Goal: Task Accomplishment & Management: Complete application form

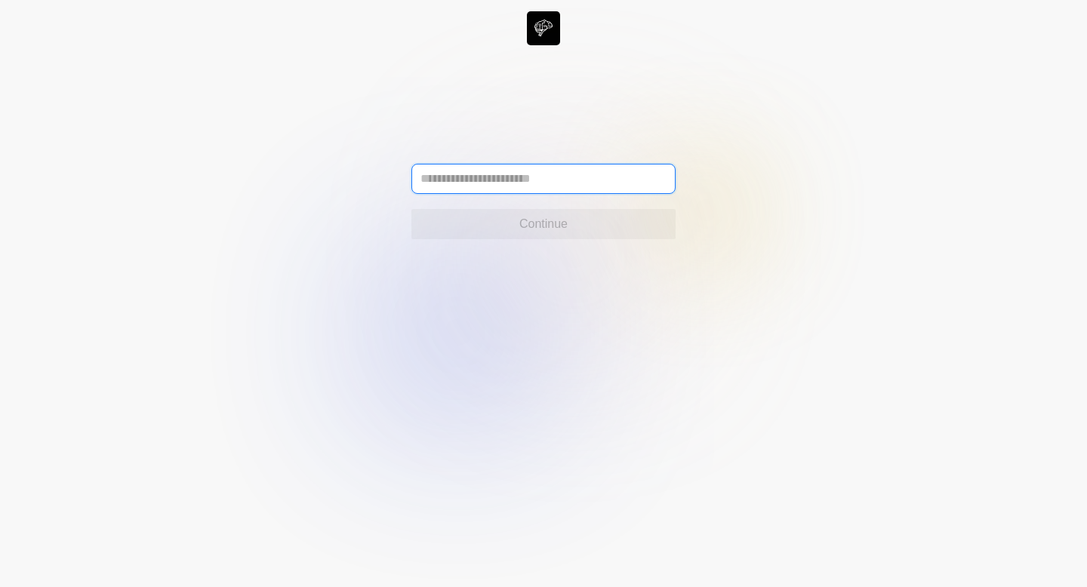
click at [618, 183] on input "text" at bounding box center [543, 179] width 264 height 30
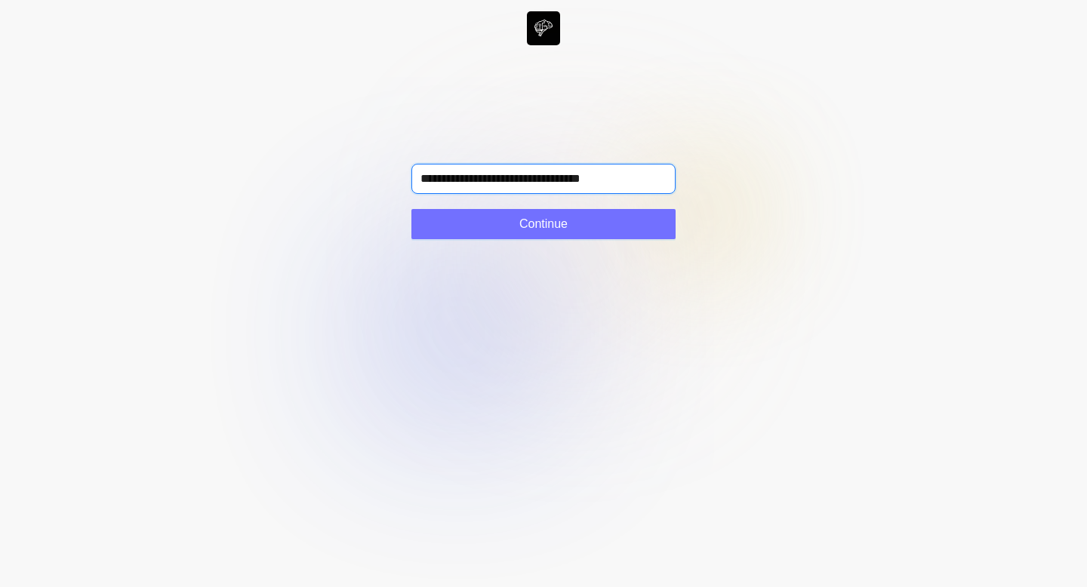
type input "**********"
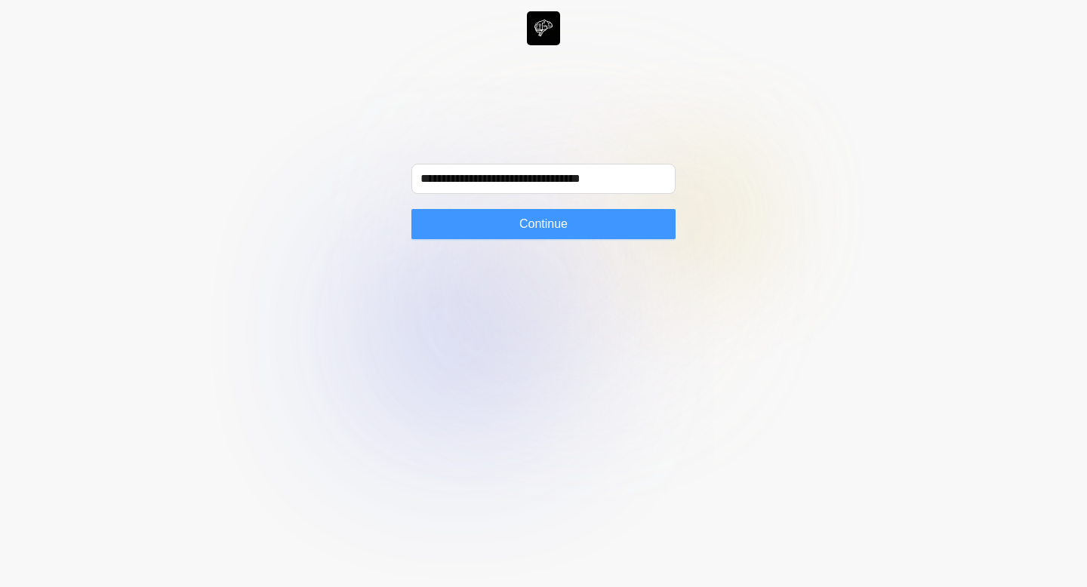
click at [597, 227] on button "Continue" at bounding box center [543, 224] width 264 height 30
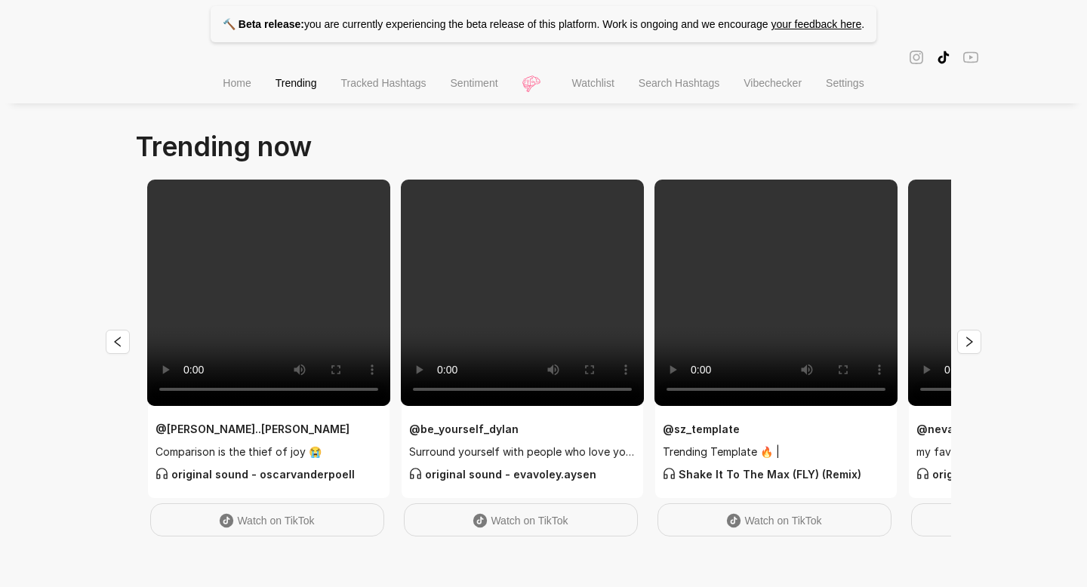
click at [232, 82] on span "Home" at bounding box center [237, 83] width 28 height 12
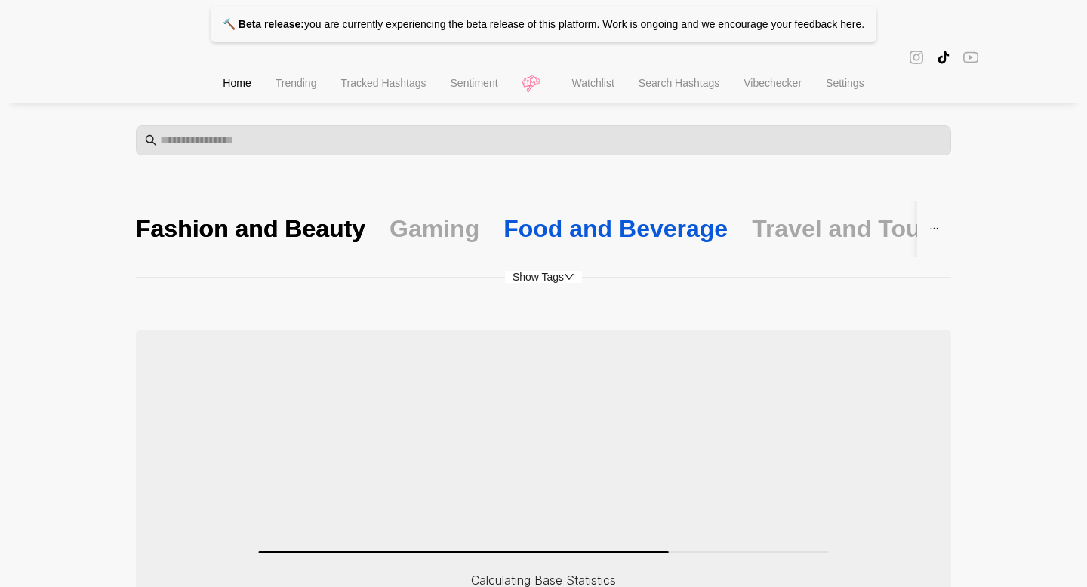
click at [595, 218] on div "Food and Beverage" at bounding box center [615, 229] width 224 height 32
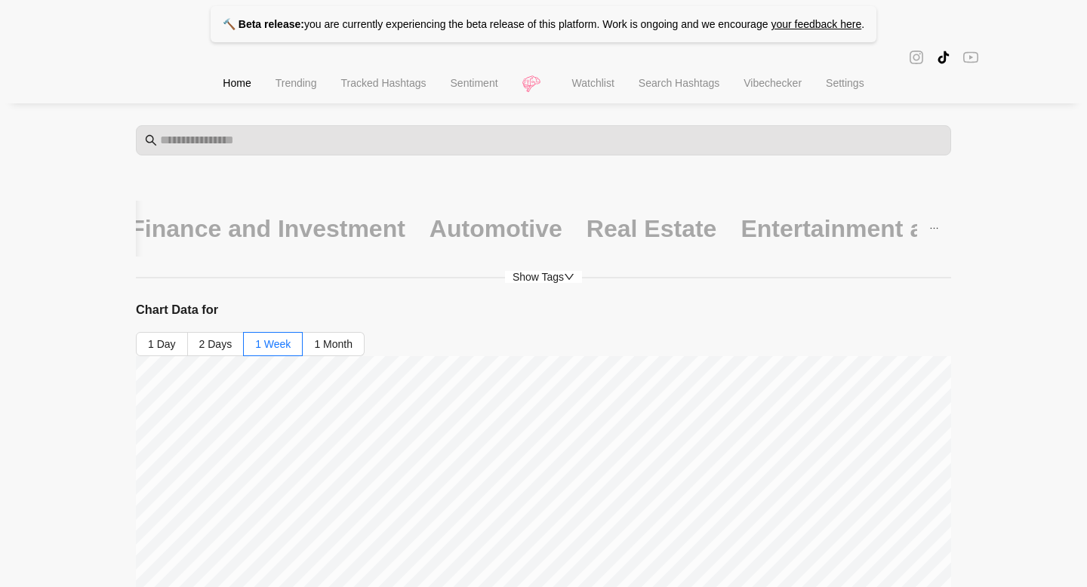
click at [611, 85] on span "Watchlist" at bounding box center [593, 83] width 42 height 12
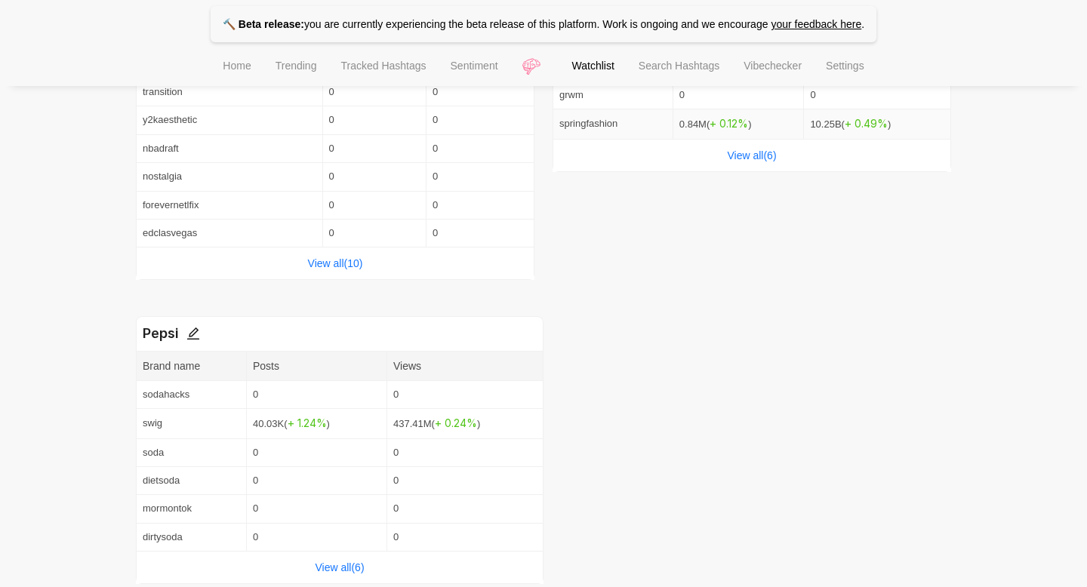
scroll to position [546, 0]
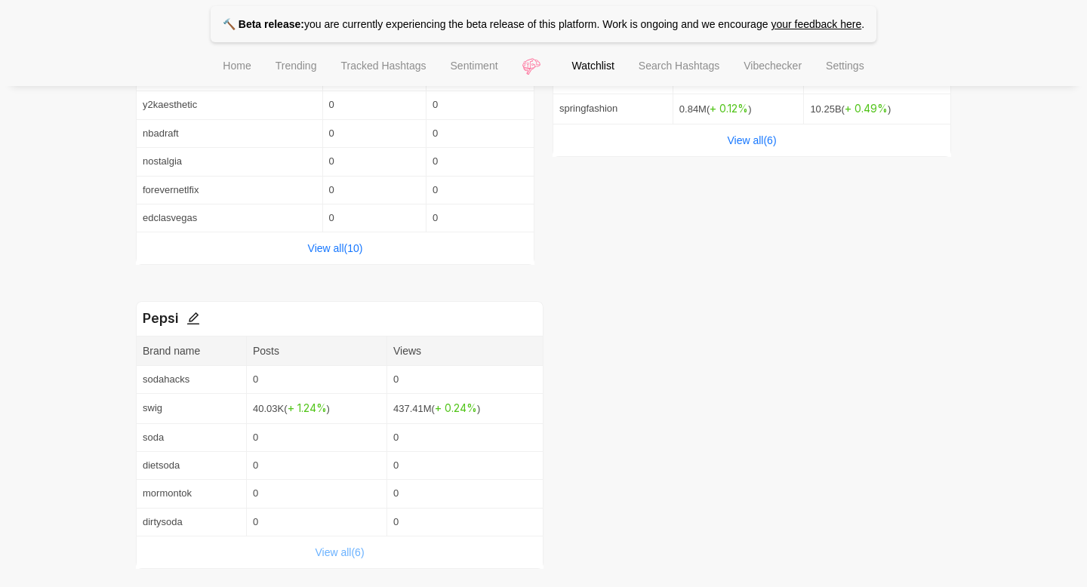
click at [345, 549] on link "View all( 6 )" at bounding box center [339, 552] width 49 height 12
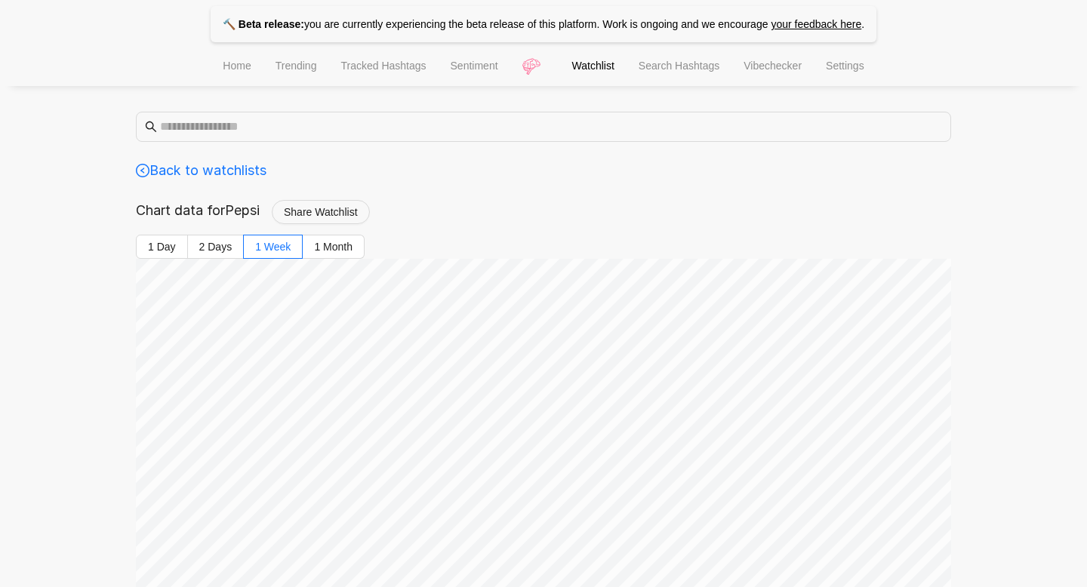
scroll to position [14, 0]
click at [302, 203] on span "Share Watchlist" at bounding box center [321, 211] width 74 height 17
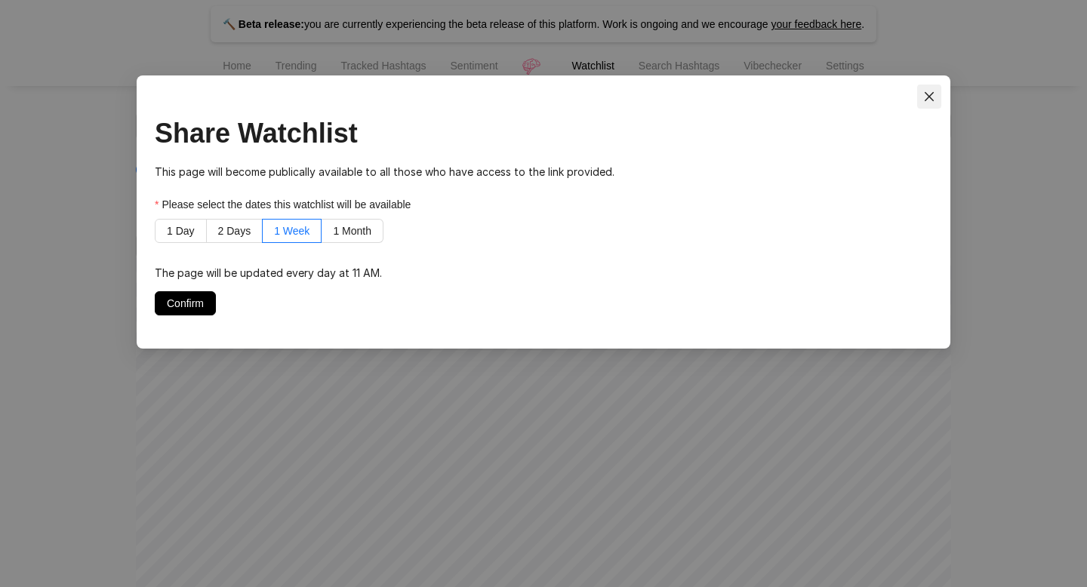
click at [927, 93] on icon "close" at bounding box center [929, 97] width 12 height 12
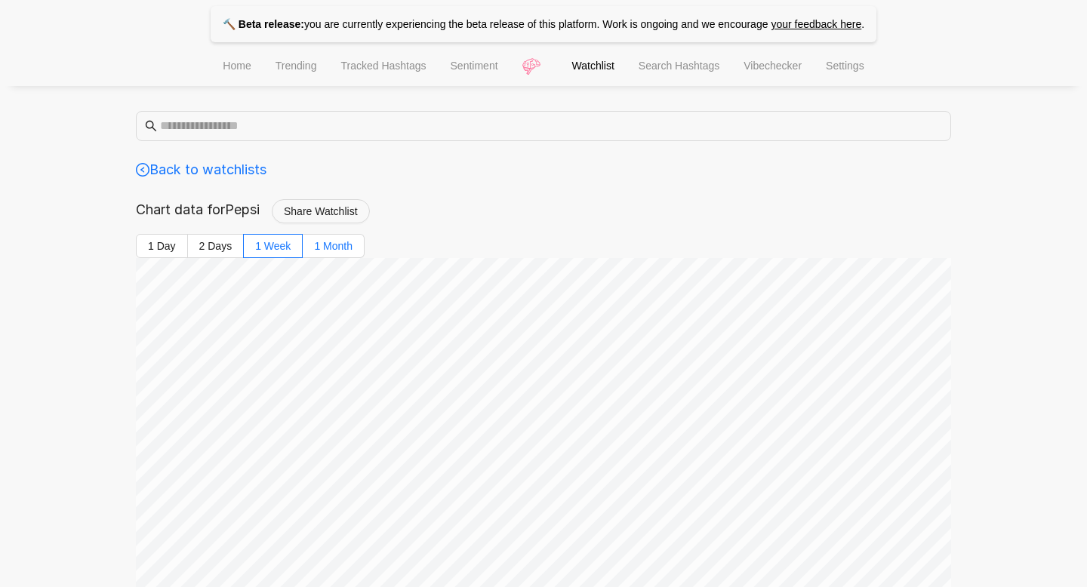
click at [345, 237] on label "1 Month" at bounding box center [334, 246] width 62 height 24
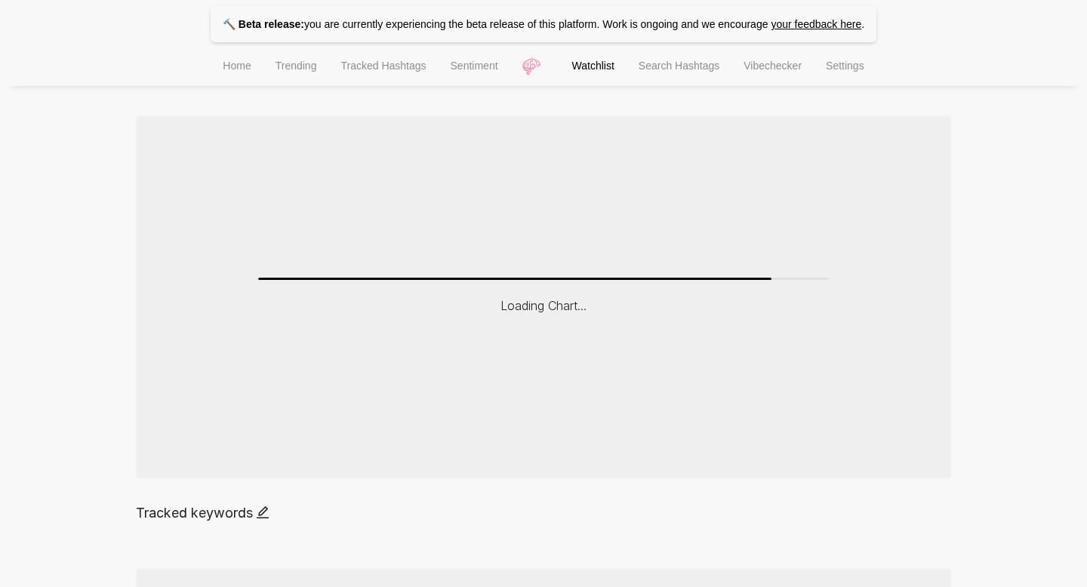
scroll to position [0, 0]
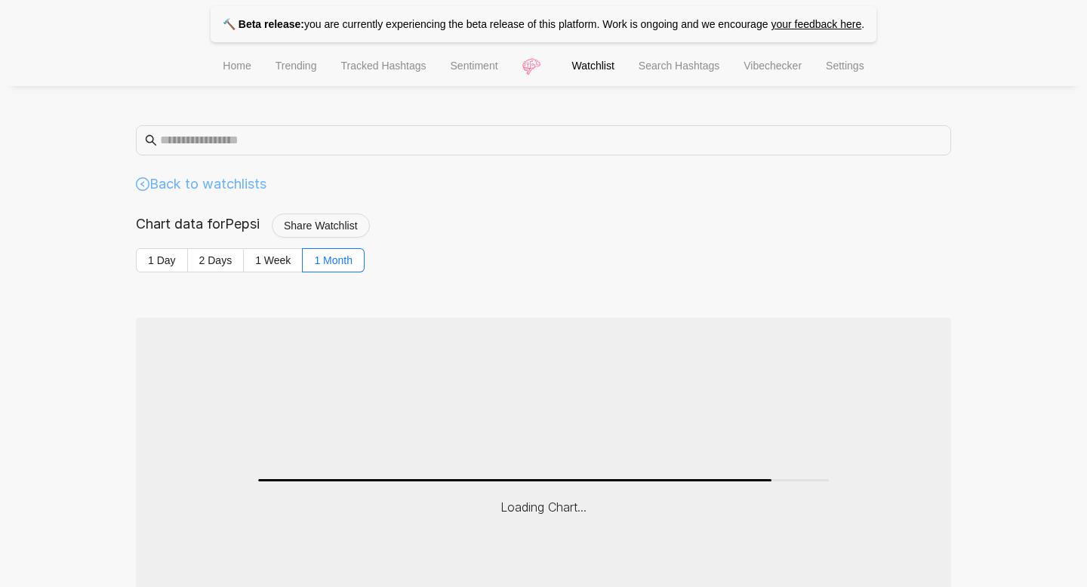
click at [239, 181] on link "Back to watchlists" at bounding box center [201, 184] width 131 height 21
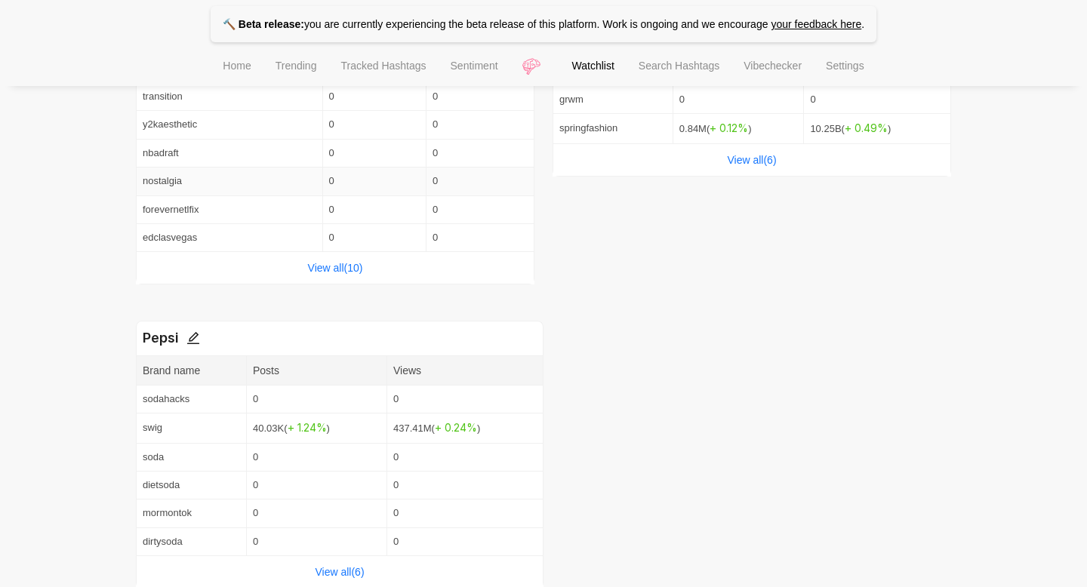
scroll to position [546, 0]
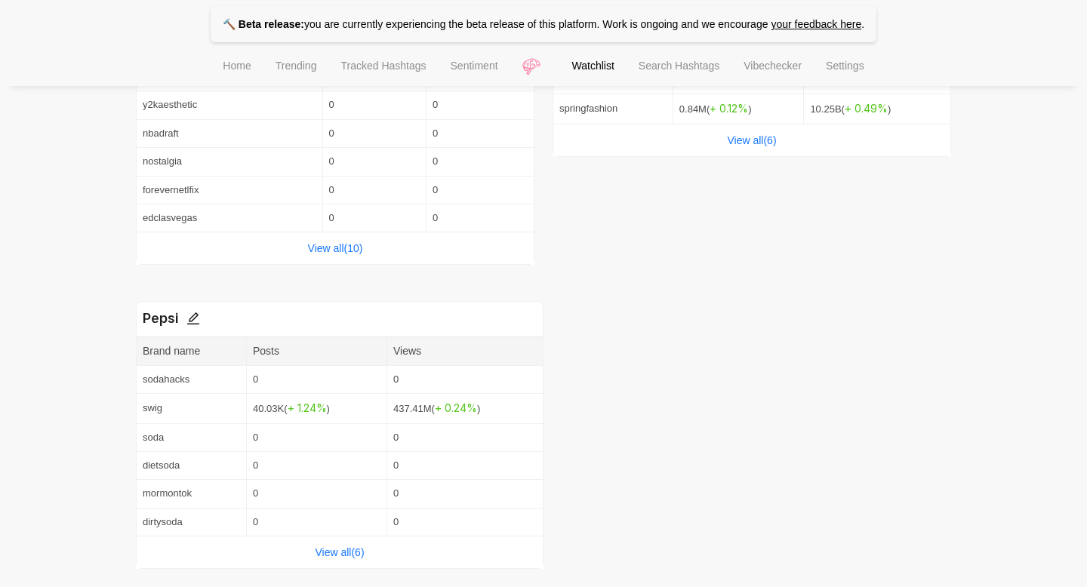
click at [314, 542] on div "View all( 6 )" at bounding box center [340, 553] width 406 height 32
click at [319, 555] on link "View all( 6 )" at bounding box center [339, 552] width 49 height 12
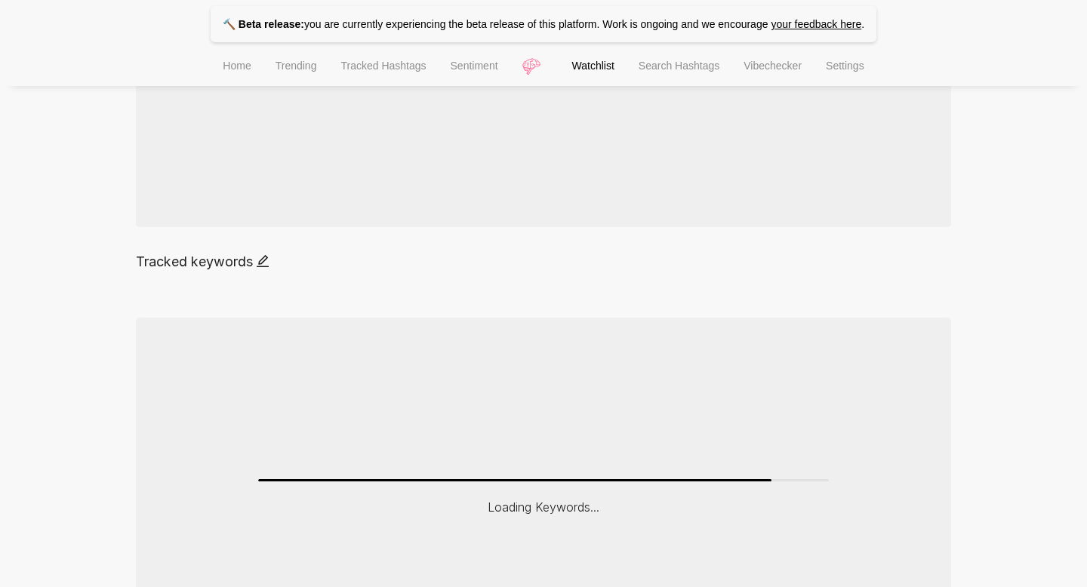
scroll to position [373, 0]
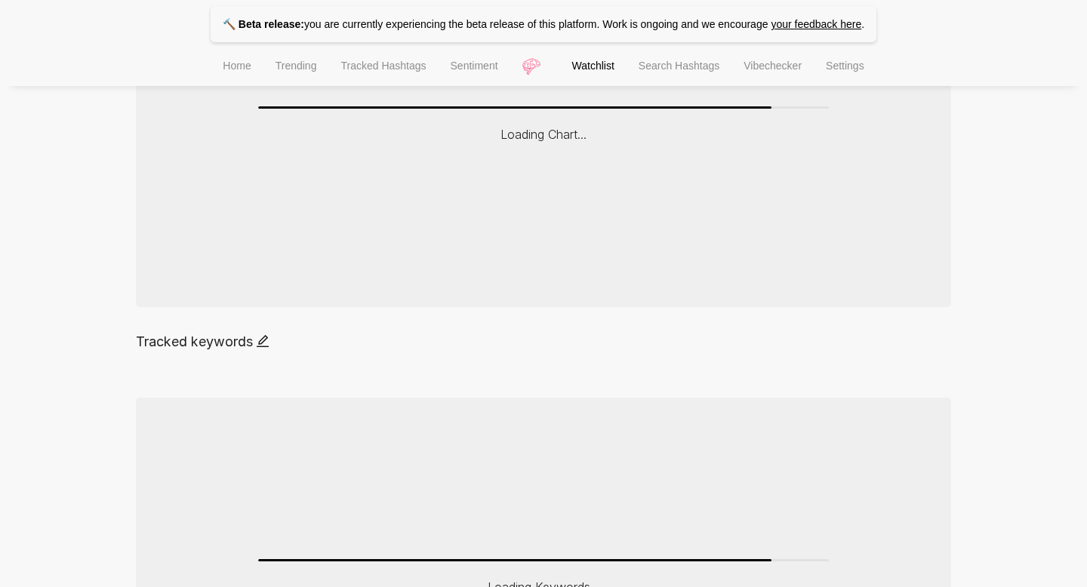
click at [266, 334] on div "Tracked keywords" at bounding box center [543, 341] width 815 height 21
click at [267, 346] on icon "edit" at bounding box center [263, 341] width 14 height 14
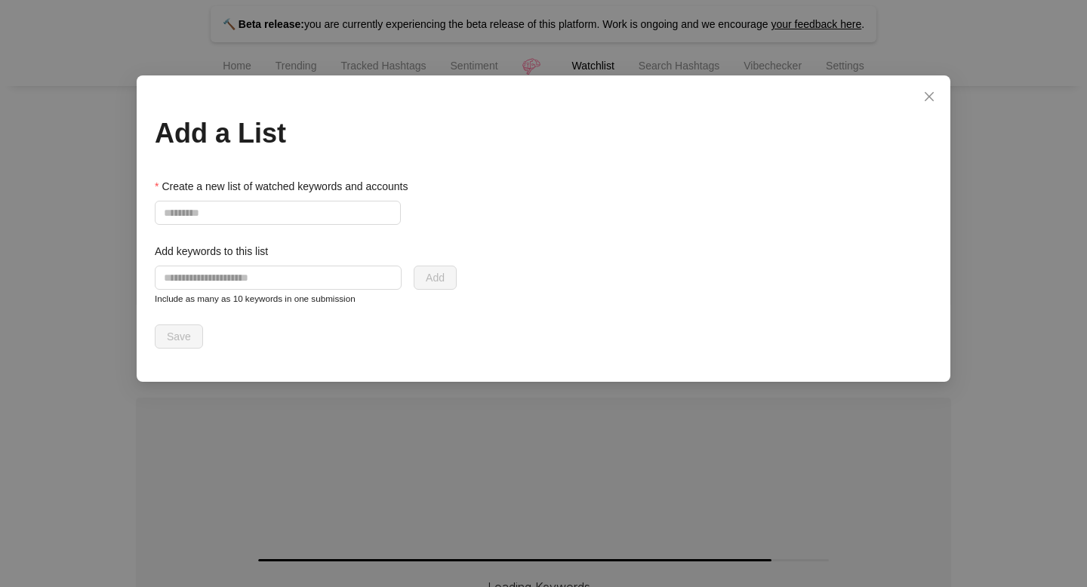
click at [257, 460] on div "Add a List Create a new list of watched keywords and accounts Add keywords to t…" at bounding box center [543, 293] width 1087 height 587
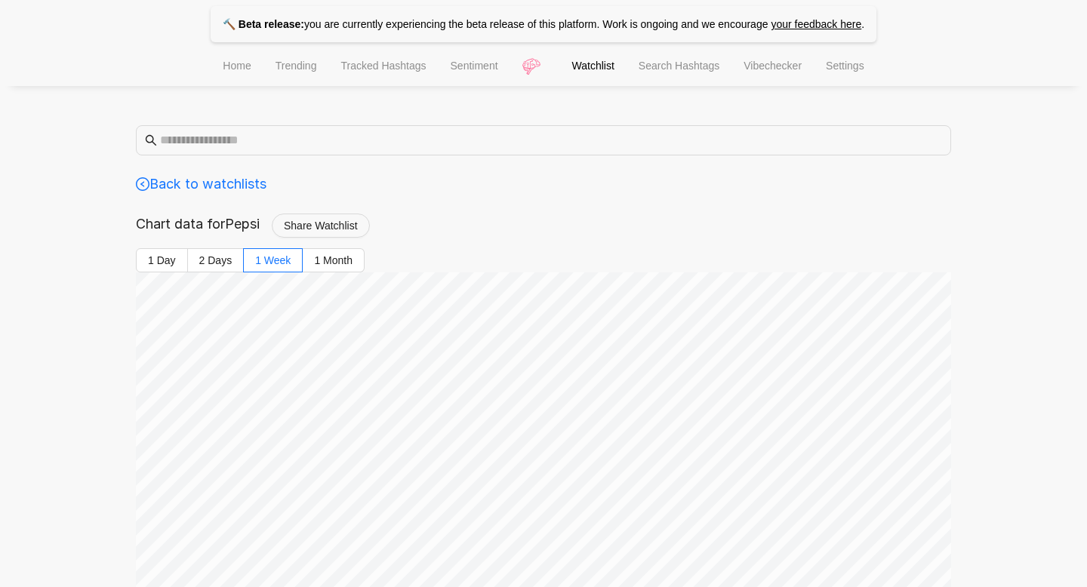
scroll to position [503, 0]
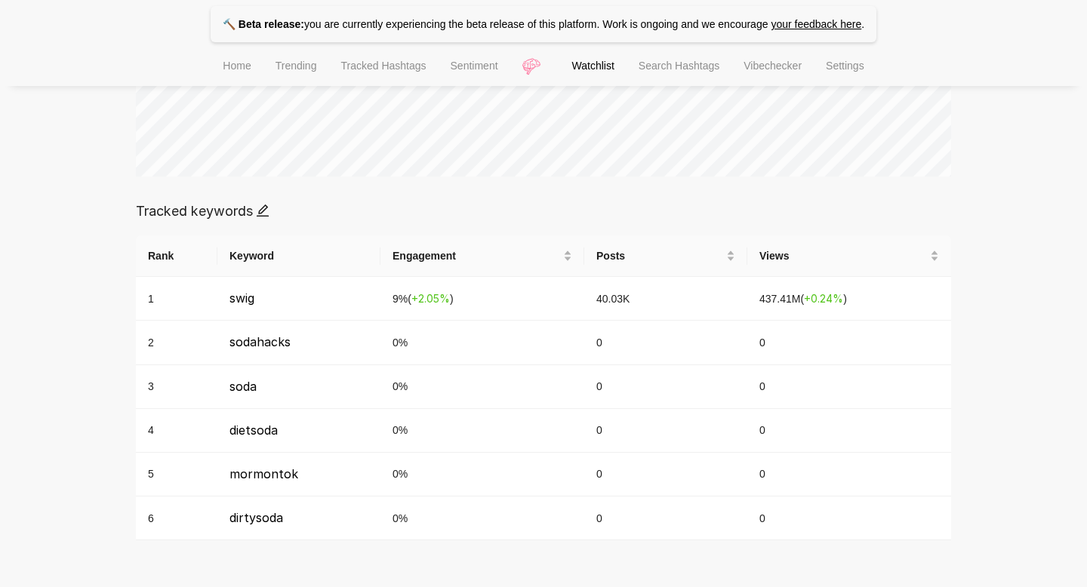
click at [267, 212] on icon "edit" at bounding box center [263, 211] width 14 height 14
type input "*****"
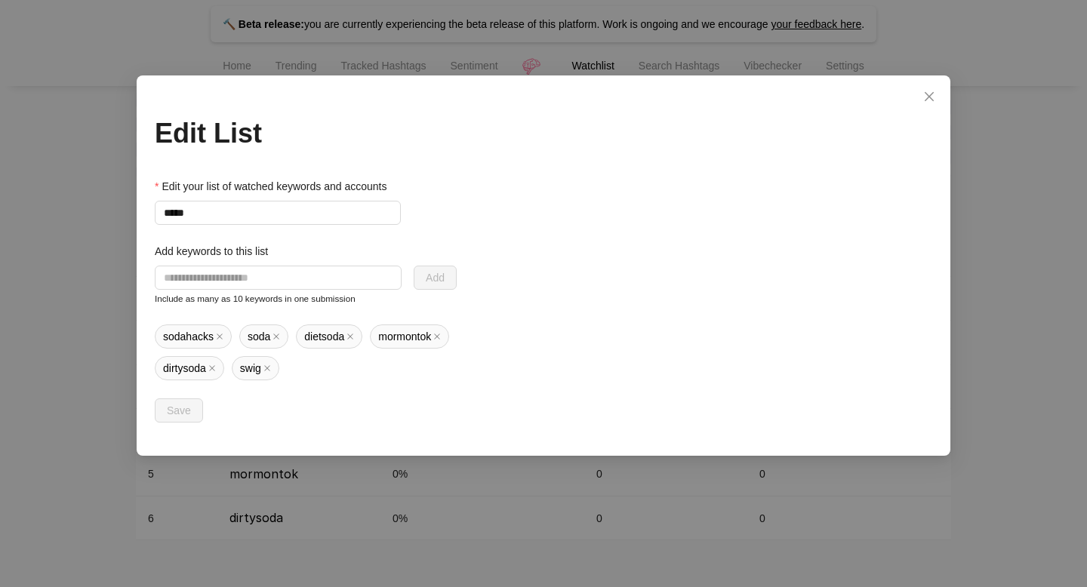
click at [282, 263] on div "Add keywords to this list" at bounding box center [306, 254] width 302 height 23
click at [282, 281] on input "text" at bounding box center [278, 278] width 247 height 24
type input "******"
click at [426, 279] on span "Add" at bounding box center [435, 277] width 19 height 17
click at [358, 268] on input "text" at bounding box center [270, 278] width 230 height 24
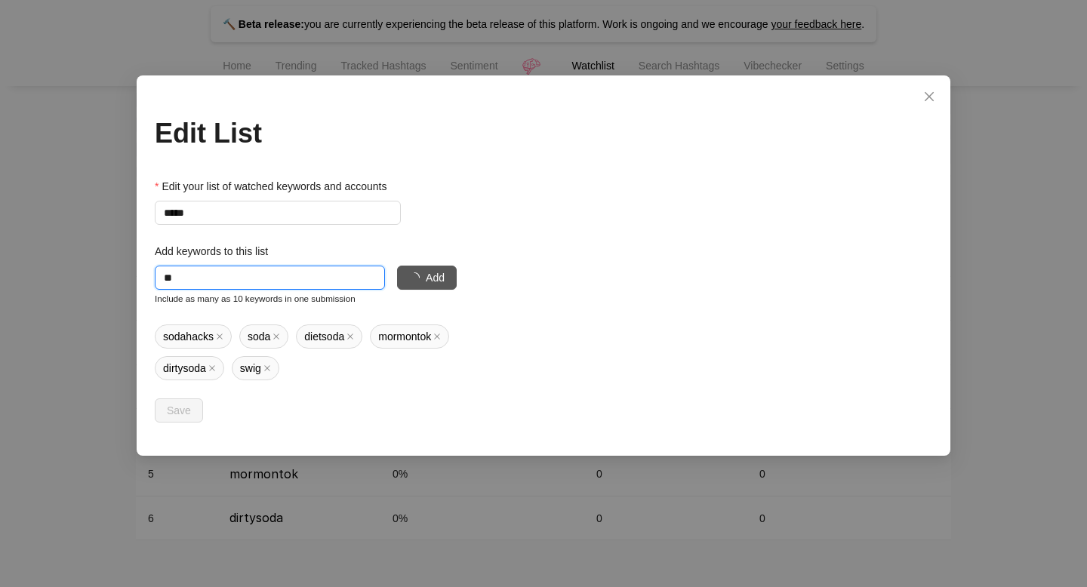
type input "*"
type input "**********"
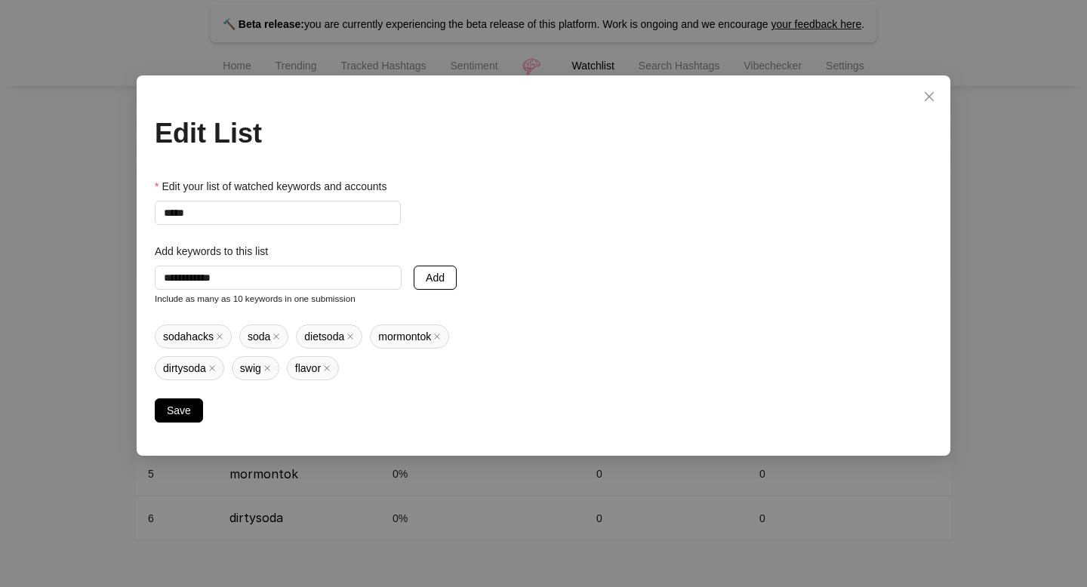
click at [451, 282] on button "Add" at bounding box center [435, 278] width 43 height 24
click at [251, 294] on small "Include as many as 10 keywords in one submission" at bounding box center [255, 299] width 201 height 10
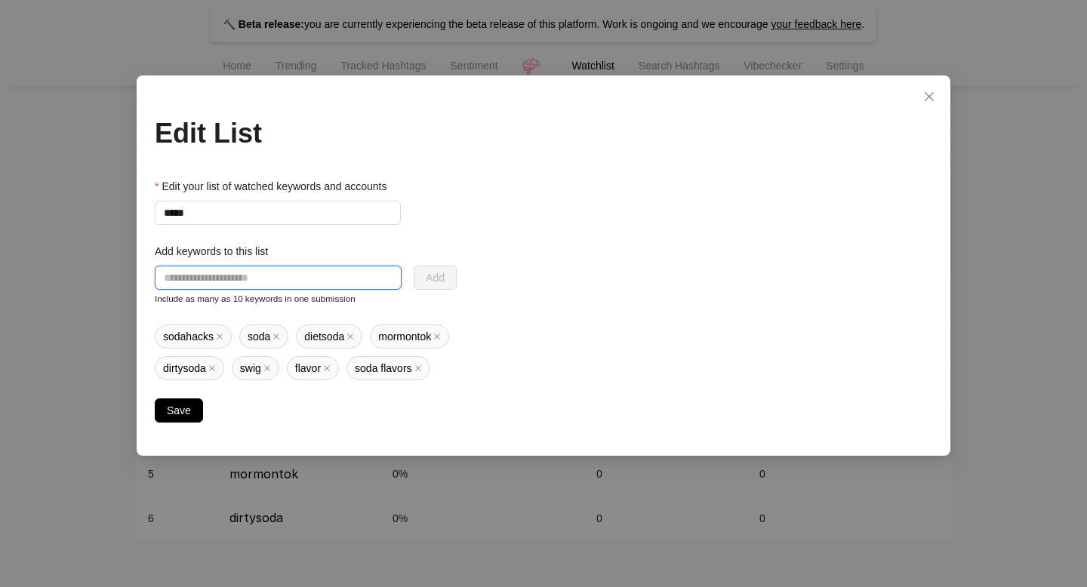
click at [226, 286] on input "text" at bounding box center [278, 278] width 247 height 24
type input "**********"
click at [429, 278] on span "Add" at bounding box center [435, 277] width 19 height 17
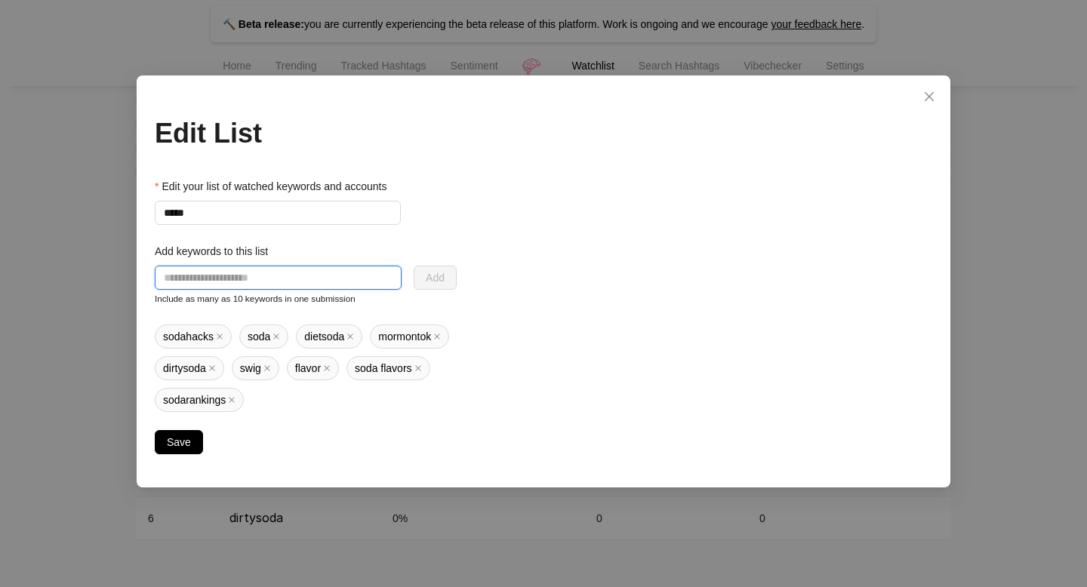
click at [310, 285] on input "text" at bounding box center [278, 278] width 247 height 24
type input "**********"
click at [422, 269] on button "Add" at bounding box center [435, 278] width 43 height 24
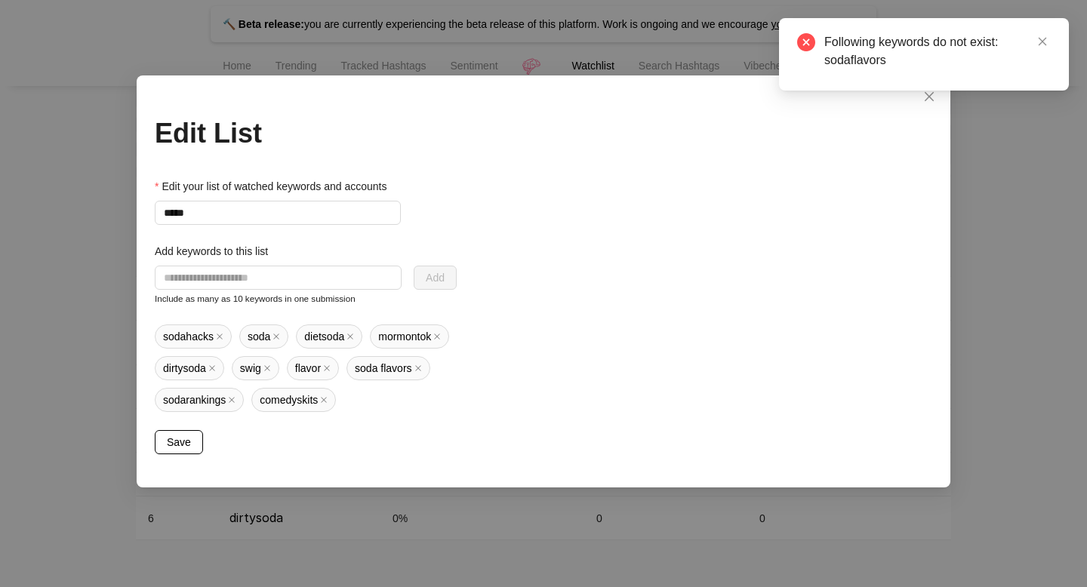
click at [195, 432] on button "Save" at bounding box center [179, 442] width 48 height 24
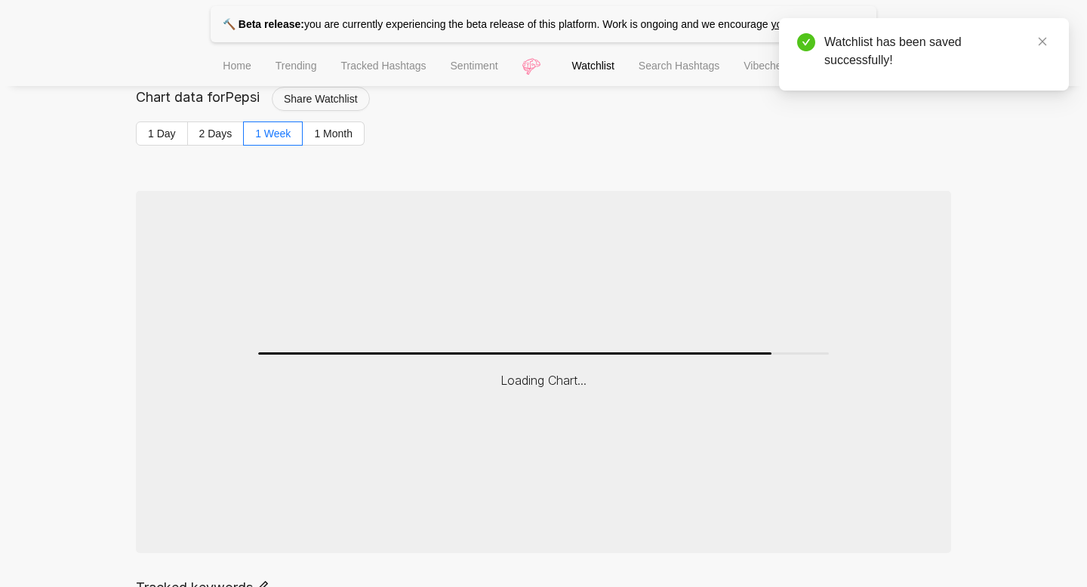
scroll to position [106, 0]
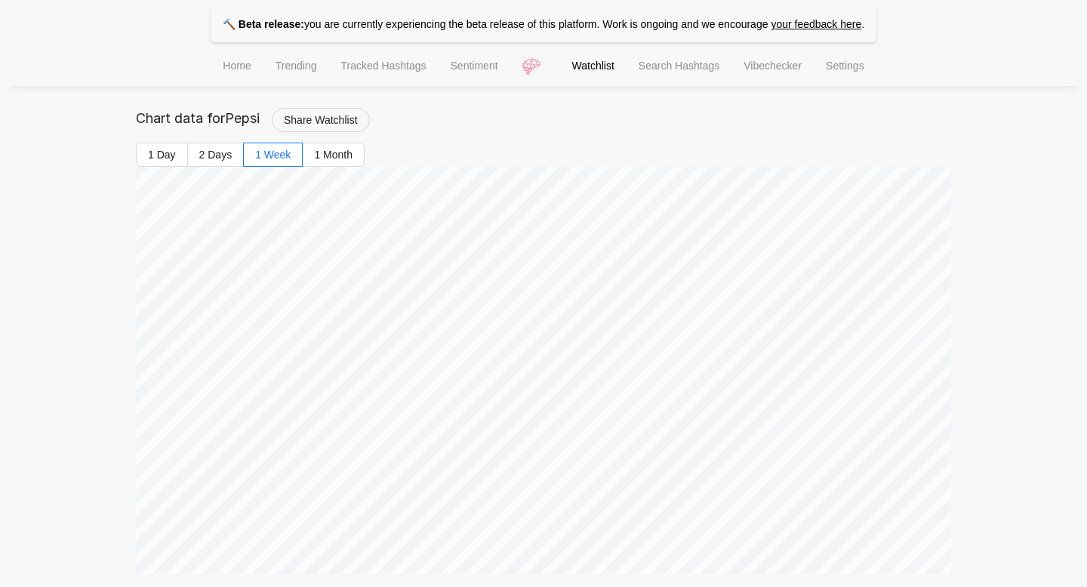
click at [233, 63] on span "Home" at bounding box center [237, 66] width 28 height 12
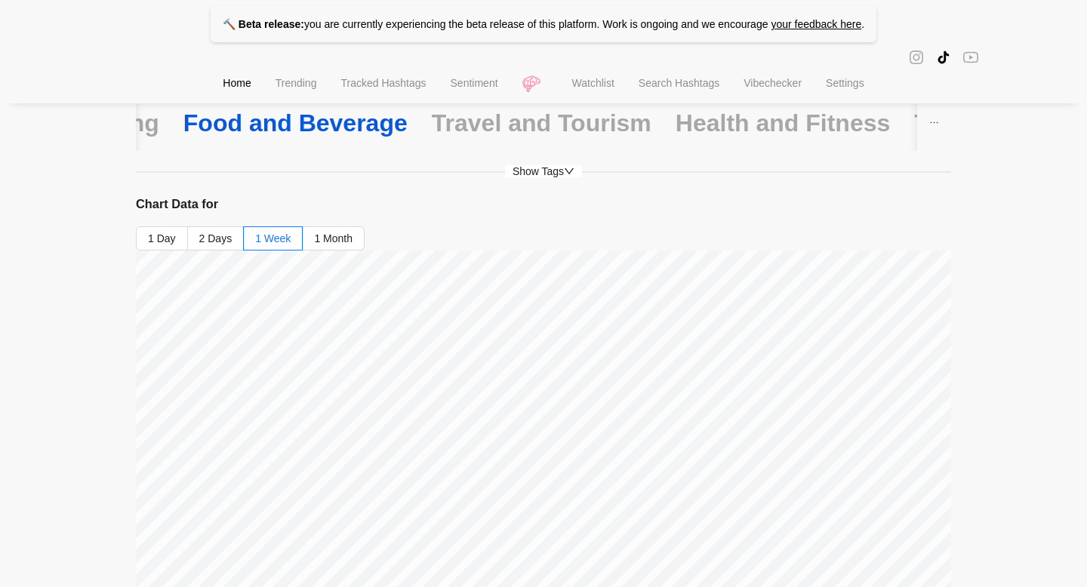
click at [293, 118] on div "Food and Beverage" at bounding box center [295, 123] width 224 height 32
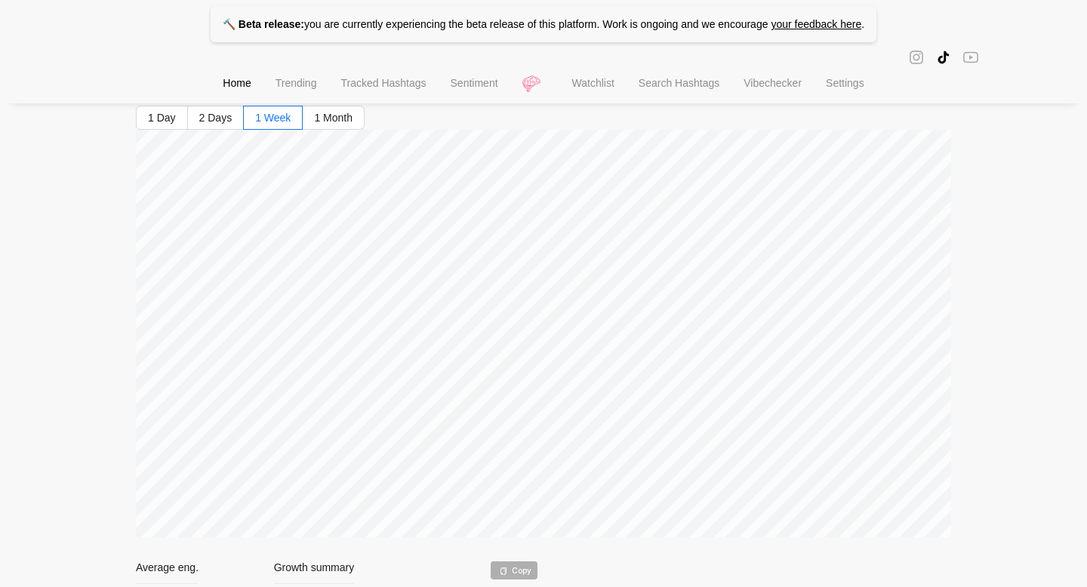
scroll to position [194, 0]
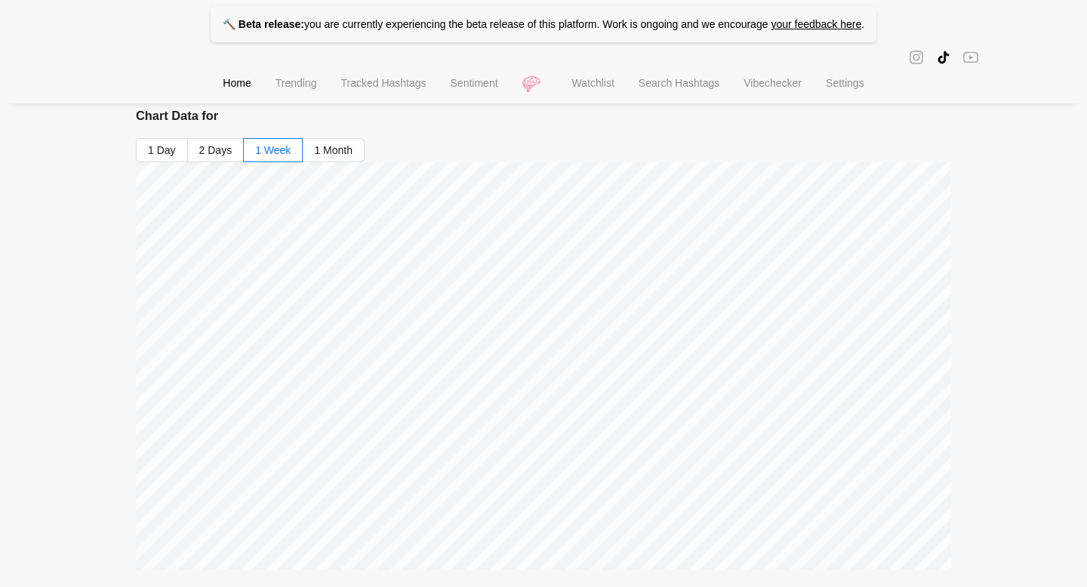
click at [336, 136] on div "Chart Data for 1 Day 2 Days 1 Week 1 Month" at bounding box center [543, 337] width 815 height 463
click at [337, 142] on label "1 Month" at bounding box center [334, 150] width 62 height 24
